Goal: Check status

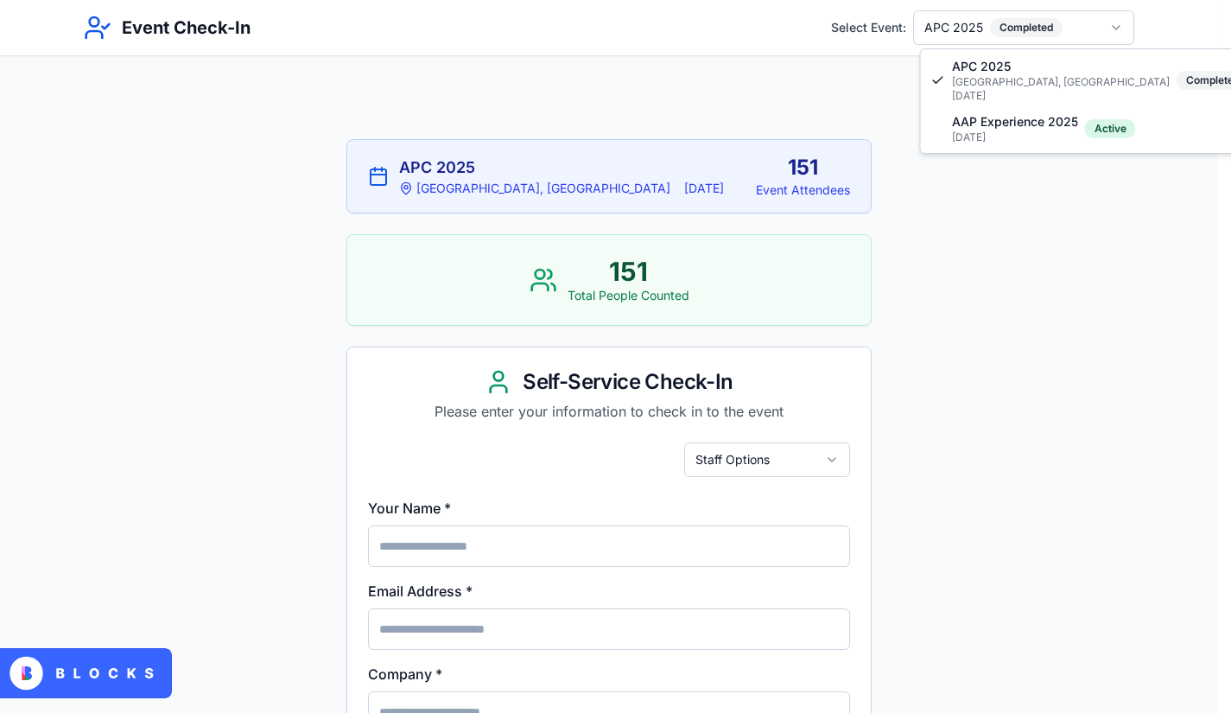
click at [1124, 22] on html "Event Check-In Select Event: APC 2025 Completed APC 2025 [GEOGRAPHIC_DATA], [GE…" at bounding box center [615, 597] width 1231 height 1194
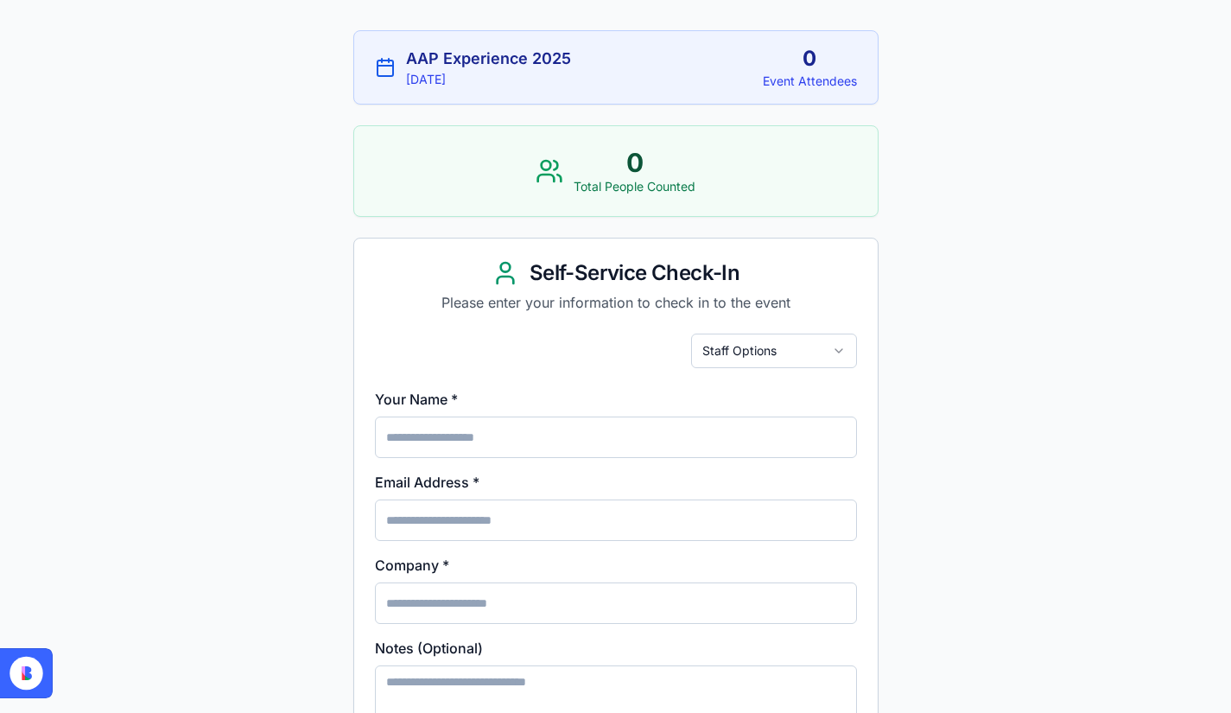
scroll to position [113, 0]
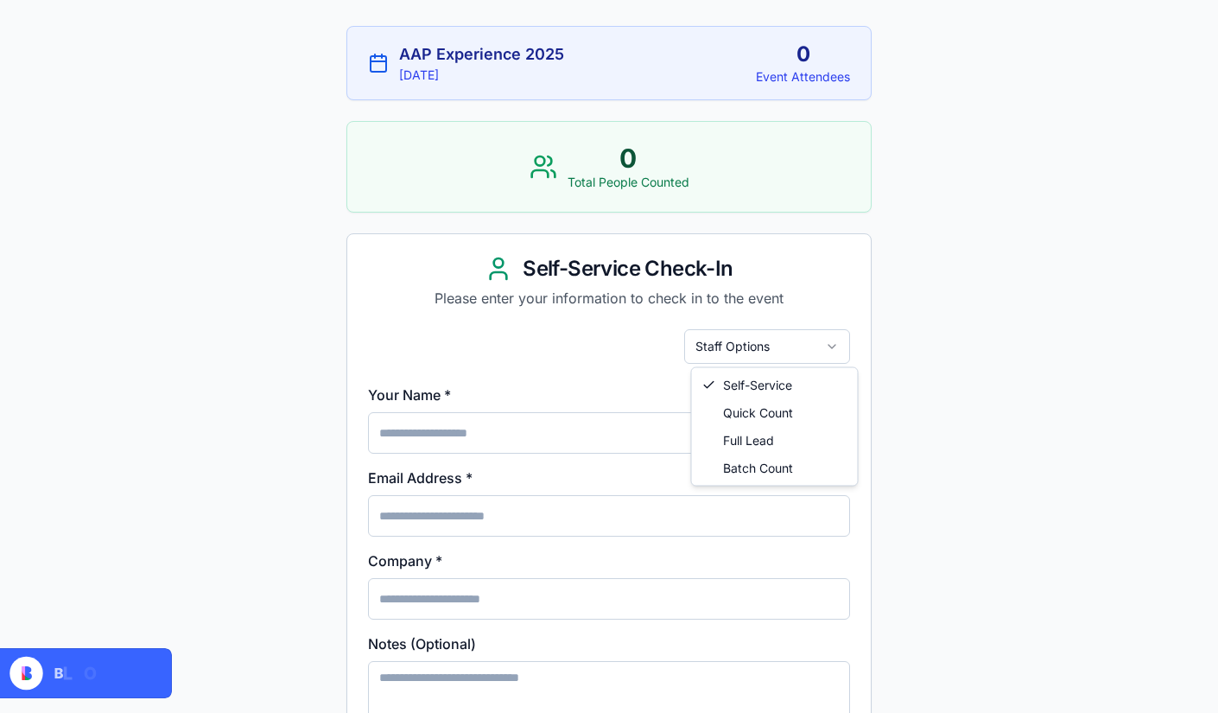
click at [841, 346] on html "Event Check-In Select Event: AAP Experience 2025 Active AAP Experience 2025 [DA…" at bounding box center [615, 484] width 1231 height 1194
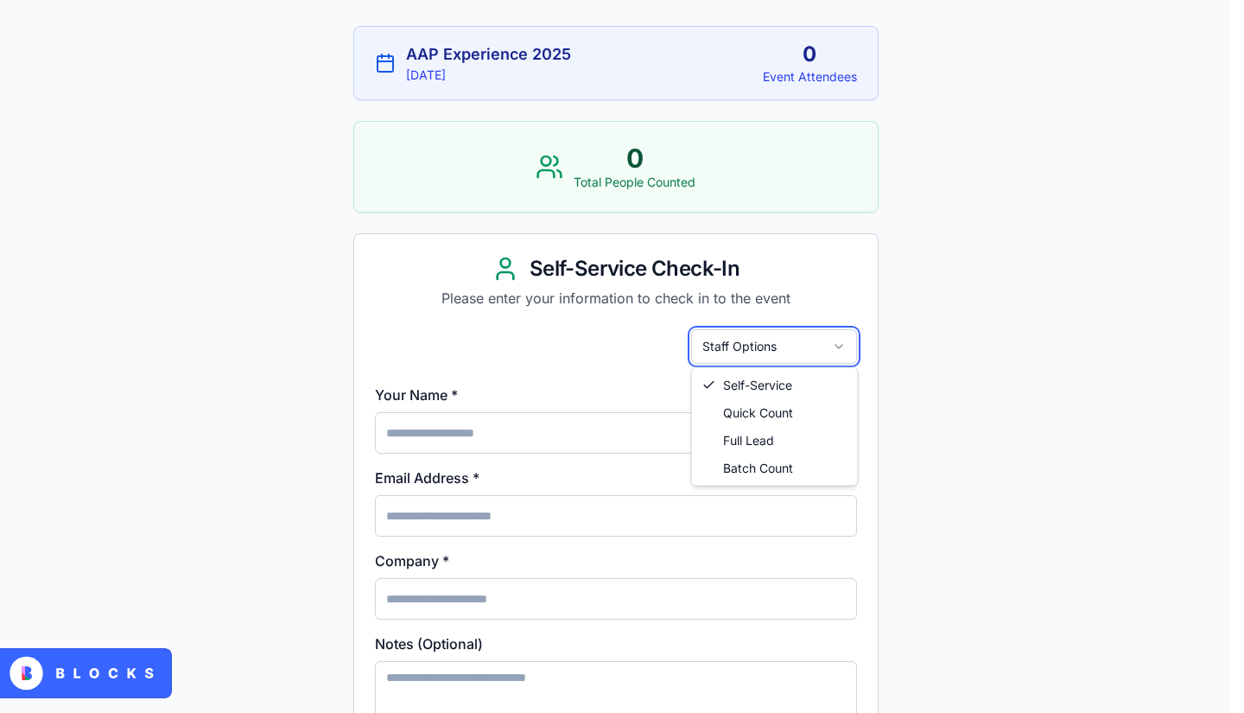
click at [839, 345] on html "Event Check-In Select Event: AAP Experience 2025 Active AAP Experience 2025 [DA…" at bounding box center [622, 484] width 1244 height 1194
